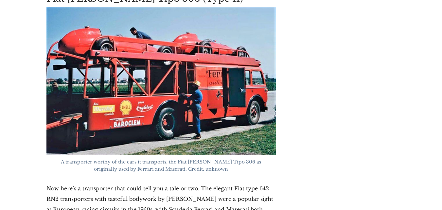
scroll to position [1633, 0]
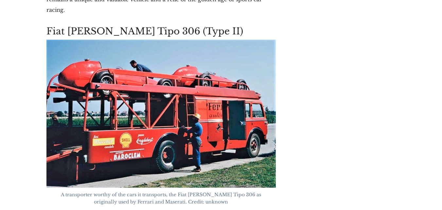
click at [182, 96] on img at bounding box center [160, 114] width 229 height 148
click at [185, 95] on img at bounding box center [160, 114] width 229 height 148
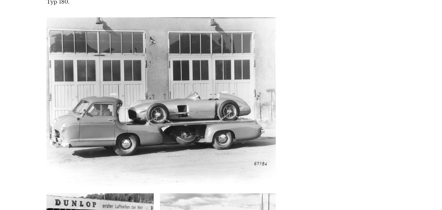
scroll to position [3333, 0]
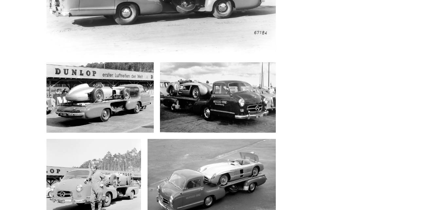
click at [236, 139] on img at bounding box center [211, 181] width 128 height 85
click at [209, 139] on img at bounding box center [211, 181] width 128 height 85
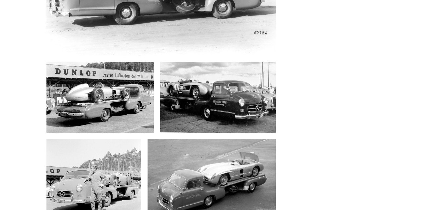
click at [209, 139] on img at bounding box center [211, 181] width 128 height 85
click at [211, 139] on img at bounding box center [211, 181] width 128 height 85
click at [213, 139] on img at bounding box center [211, 181] width 128 height 85
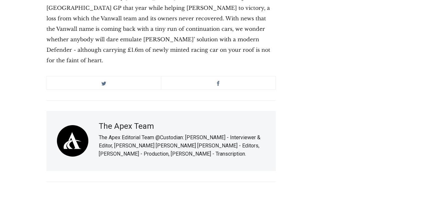
scroll to position [5296, 0]
